Goal: Transaction & Acquisition: Purchase product/service

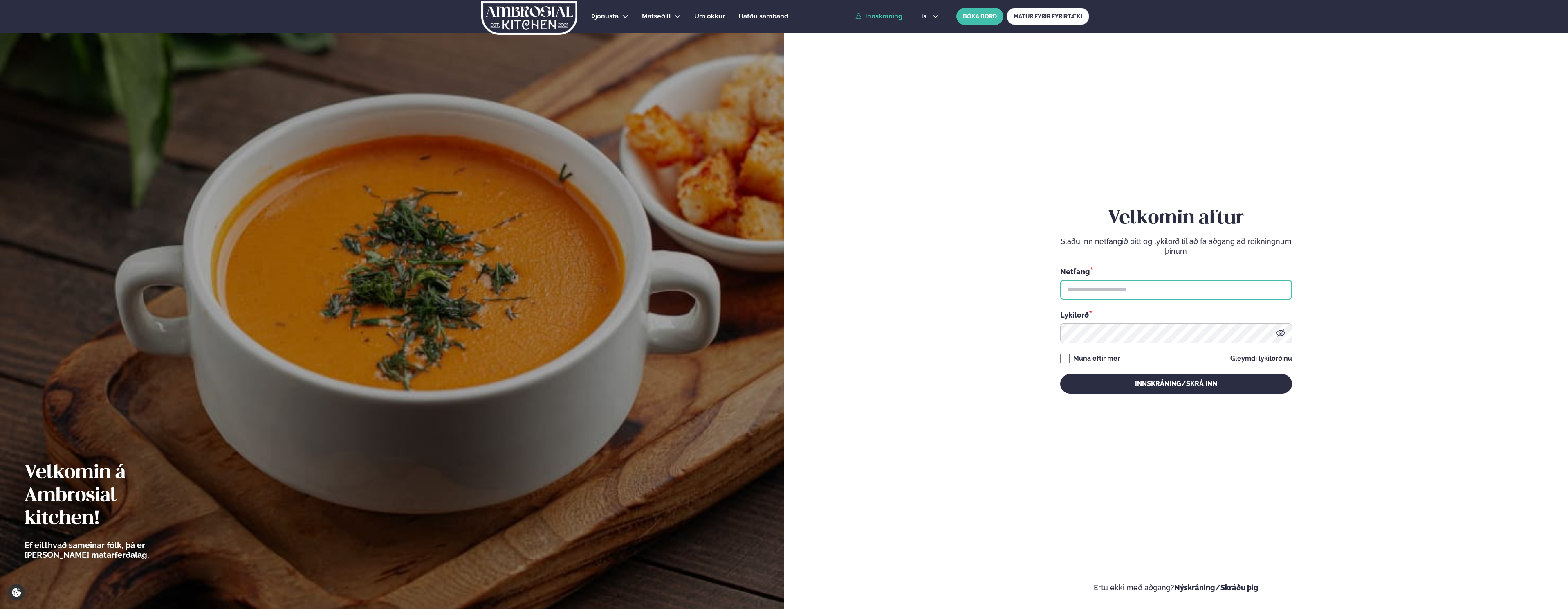
click at [1080, 291] on input "text" at bounding box center [1176, 289] width 232 height 19
type input "**********"
click at [1060, 374] on button "Innskráning/Skrá inn" at bounding box center [1176, 384] width 232 height 19
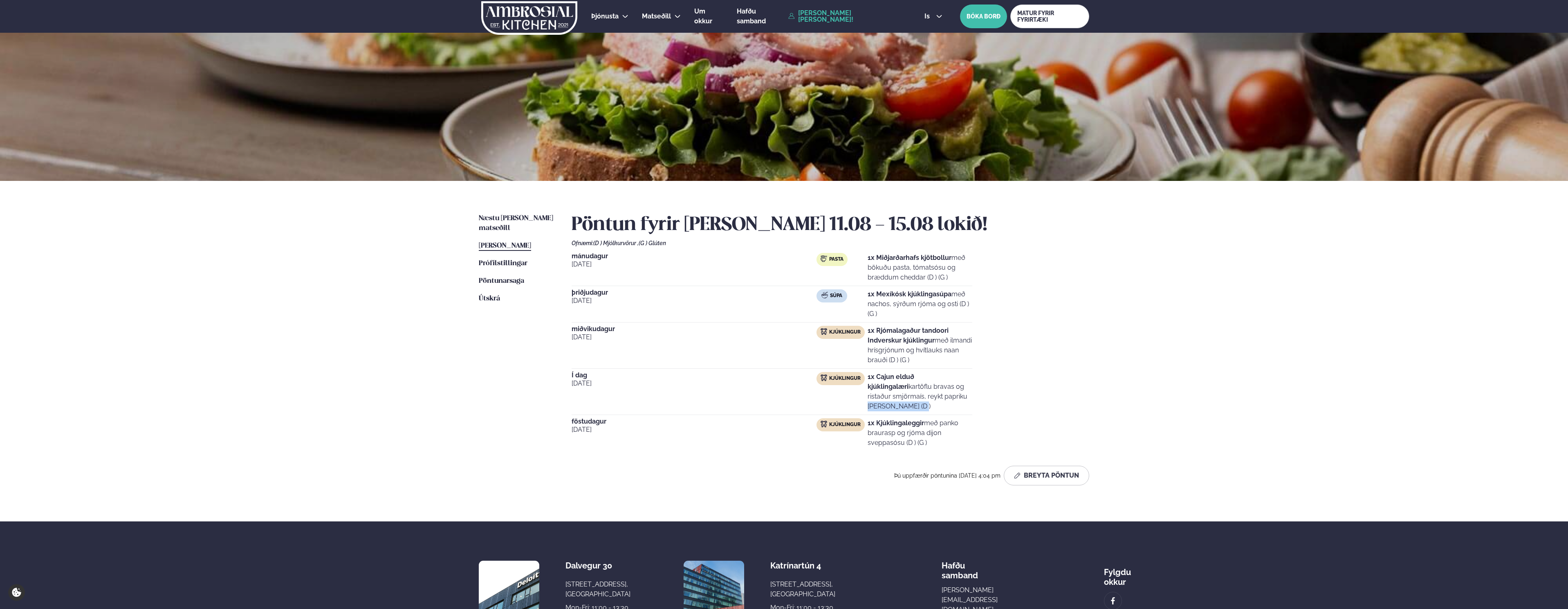
drag, startPoint x: 903, startPoint y: 396, endPoint x: 965, endPoint y: 397, distance: 62.0
click at [967, 397] on p "1x Cajun elduð kjúklingalæri kartöflu bravas og ristaður smjörmaís, reykt papri…" at bounding box center [920, 392] width 105 height 39
click at [961, 397] on p "1x Cajun elduð kjúklingalæri kartöflu bravas og ristaður smjörmaís, reykt papri…" at bounding box center [920, 392] width 105 height 39
click at [301, 250] on div "Þjónusta Hádegismatur fyrir fyrirtæki Fyrirtækja veitingar Einkapartý Matseðill…" at bounding box center [784, 353] width 1568 height 706
